Goal: Check status: Check status

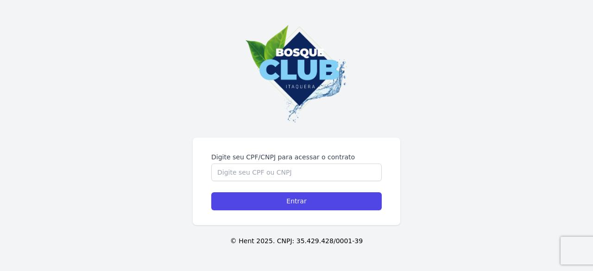
drag, startPoint x: 299, startPoint y: 131, endPoint x: 297, endPoint y: 163, distance: 32.0
click at [297, 163] on div "Digite seu CPF/CNPJ para acessar o contrato Entrar © Hent 2025. CNPJ: 35.429.42…" at bounding box center [296, 135] width 593 height 271
click at [297, 163] on div "Digite seu CPF/CNPJ para acessar o contrato" at bounding box center [296, 166] width 171 height 29
click at [297, 172] on input "Digite seu CPF/CNPJ para acessar o contrato" at bounding box center [296, 173] width 171 height 18
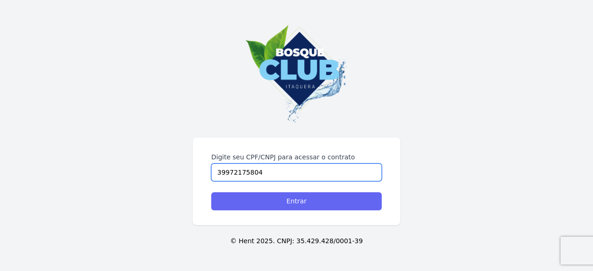
type input "39972175804"
click at [311, 208] on input "Entrar" at bounding box center [296, 201] width 171 height 18
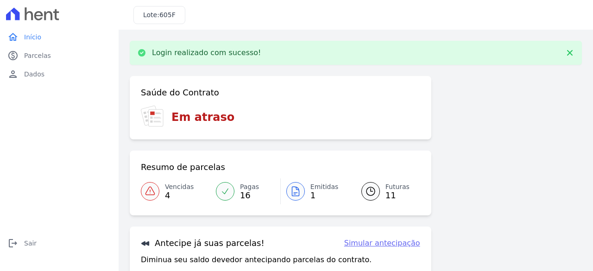
click at [155, 194] on icon at bounding box center [150, 191] width 11 height 11
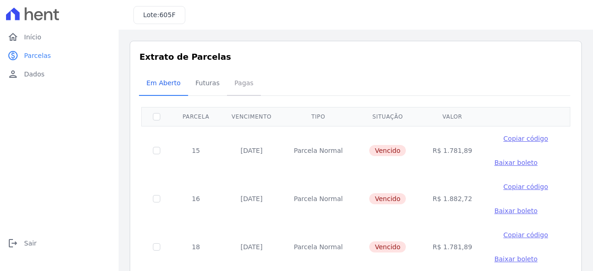
click at [232, 80] on span "Pagas" at bounding box center [244, 83] width 30 height 19
